Goal: Information Seeking & Learning: Find specific fact

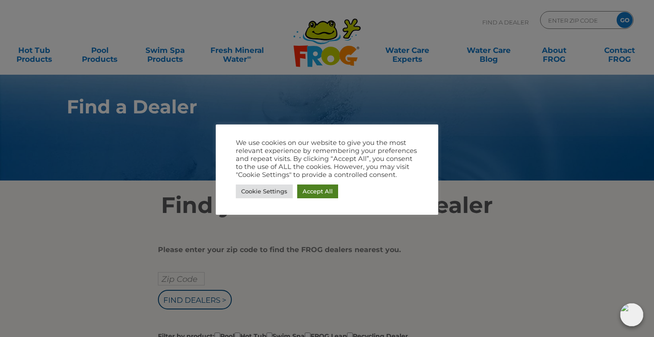
click at [321, 190] on link "Accept All" at bounding box center [317, 191] width 41 height 14
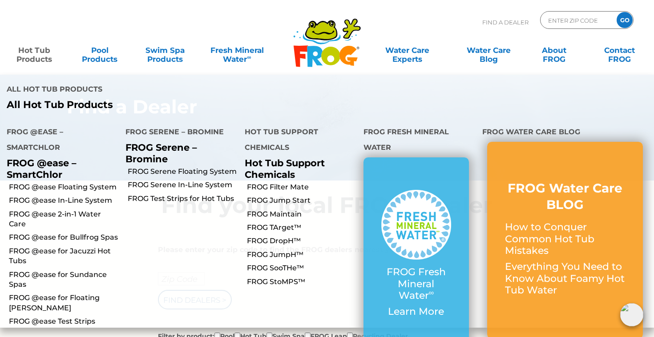
click at [31, 52] on link "Hot Tub Products" at bounding box center [34, 50] width 51 height 18
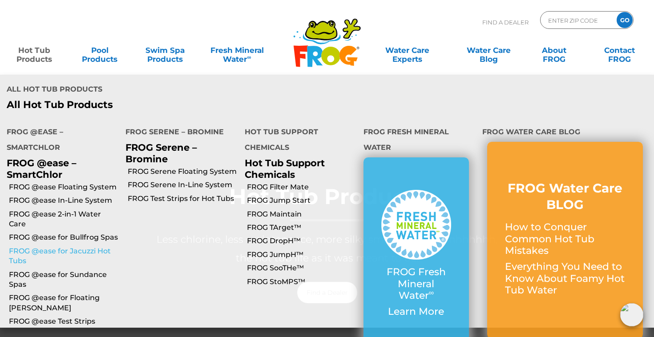
scroll to position [40, 0]
click at [75, 233] on link "FROG @ease for Bullfrog Spas" at bounding box center [64, 238] width 110 height 10
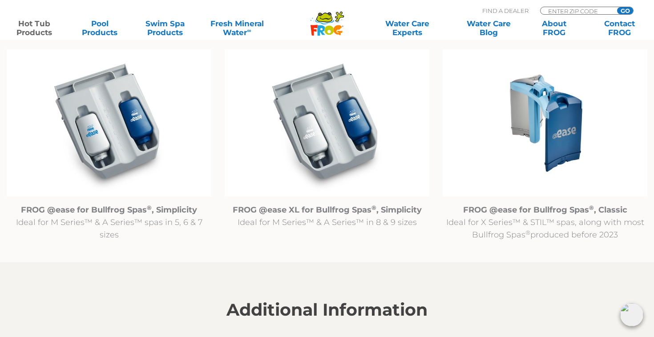
scroll to position [932, 0]
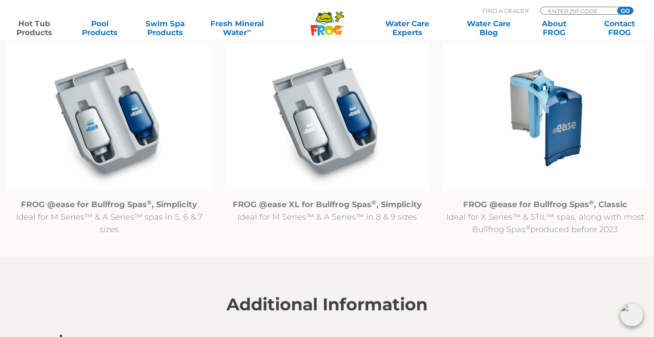
click at [107, 128] on img at bounding box center [109, 118] width 205 height 148
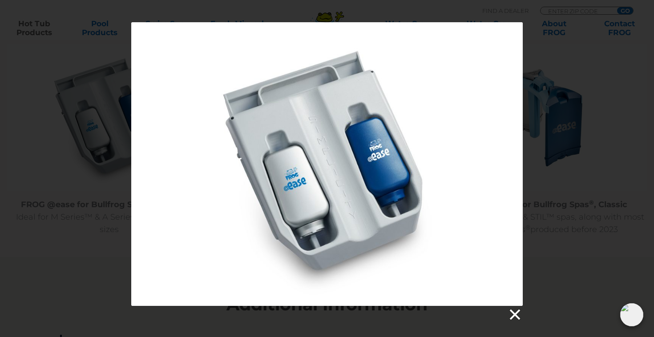
click at [510, 316] on link at bounding box center [513, 314] width 13 height 13
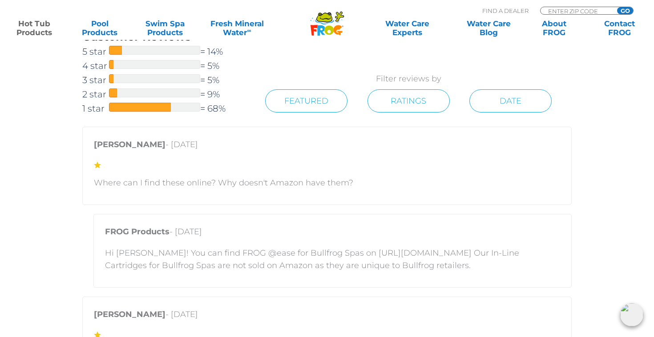
scroll to position [1658, 0]
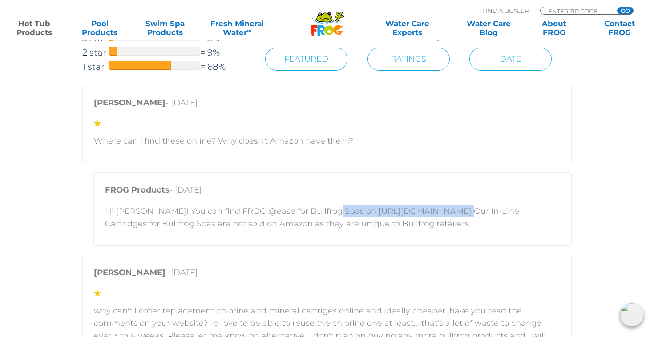
drag, startPoint x: 324, startPoint y: 211, endPoint x: 438, endPoint y: 214, distance: 114.3
click at [438, 214] on p "Hi Matt! You can find FROG @ease for Bullfrog Spas on https://shop.bullfrogspas…" at bounding box center [332, 217] width 455 height 25
copy p "https://shop.bullfrogspas.com"
